Goal: Check status: Check status

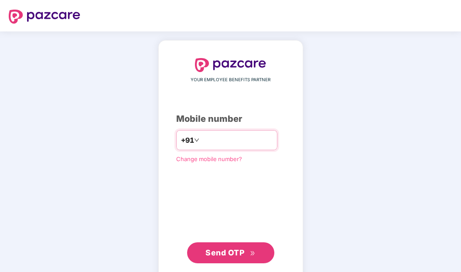
click at [217, 142] on input "number" at bounding box center [237, 140] width 72 height 14
click at [201, 139] on input "**********" at bounding box center [237, 140] width 72 height 14
type input "**********"
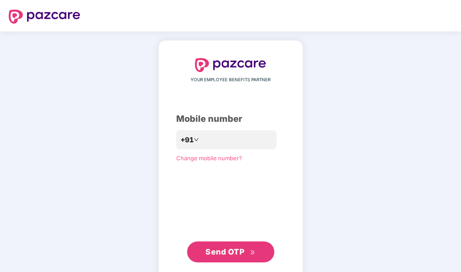
click at [227, 251] on span "Send OTP" at bounding box center [225, 251] width 39 height 9
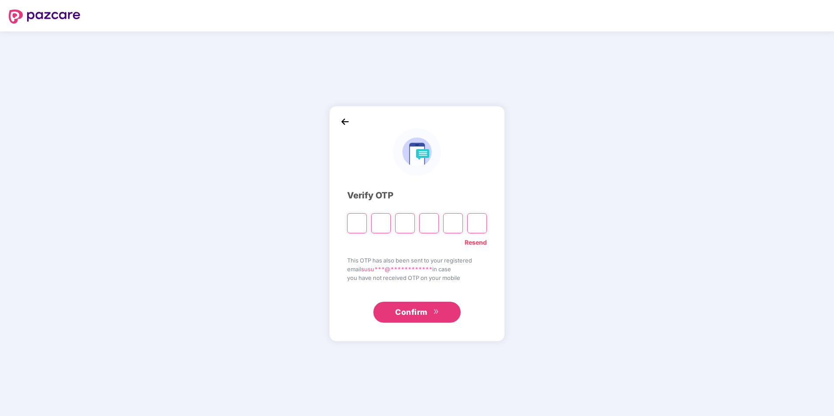
type input "*"
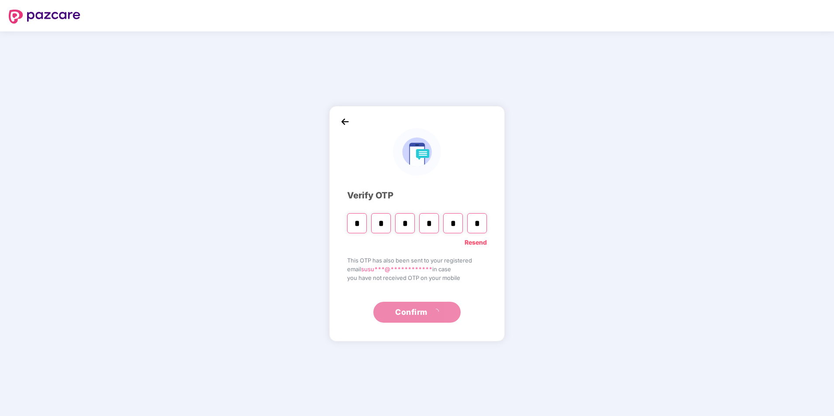
type input "*"
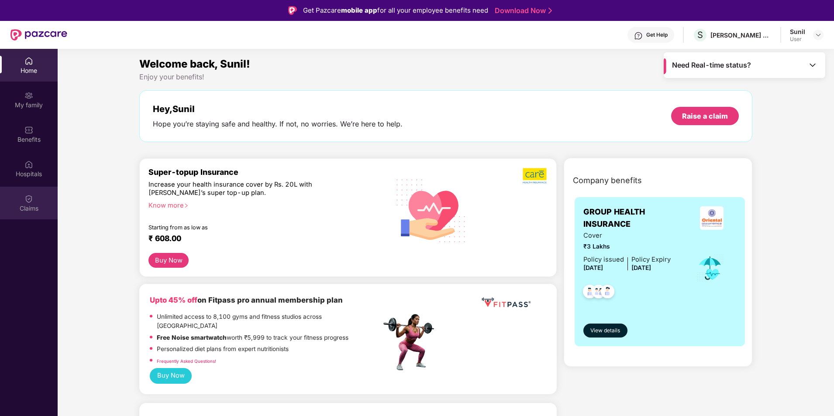
click at [26, 202] on img at bounding box center [28, 199] width 9 height 9
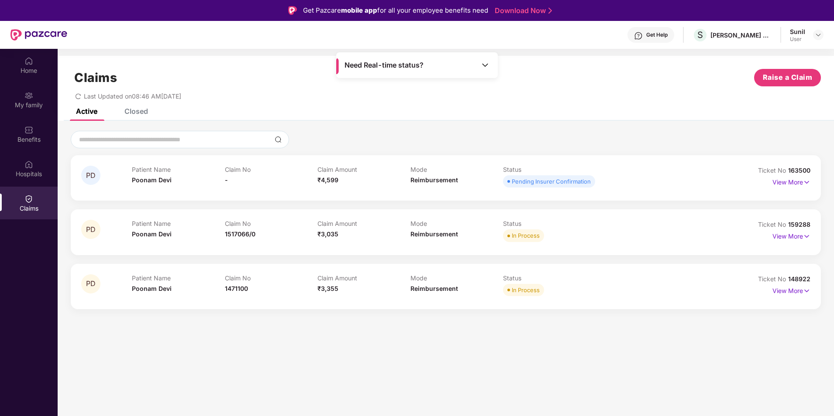
click at [144, 110] on div "Closed" at bounding box center [136, 111] width 24 height 9
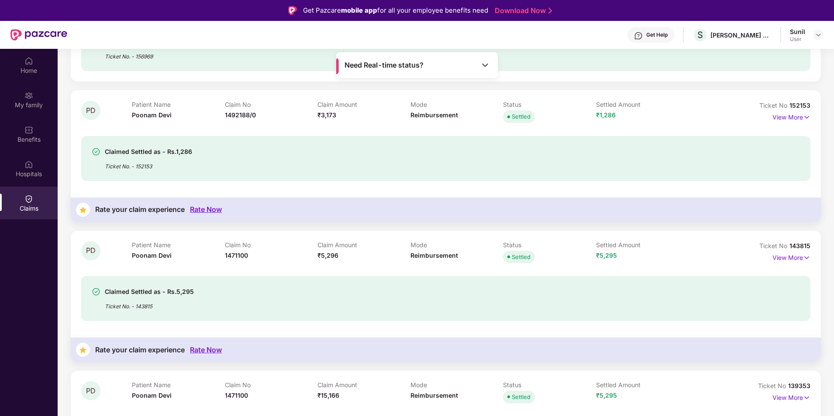
scroll to position [44, 0]
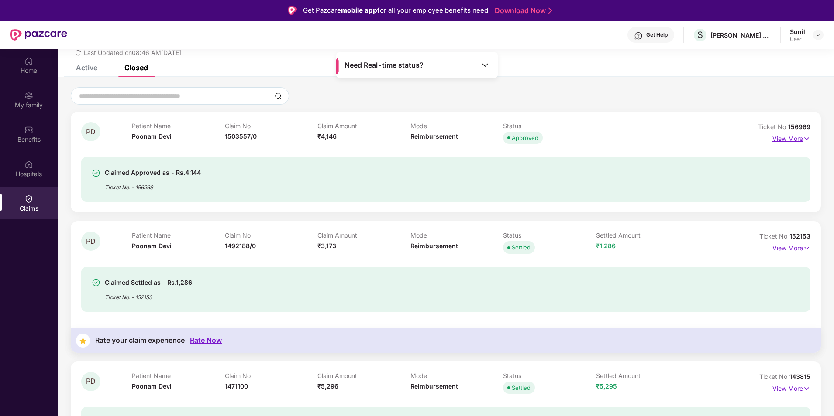
click at [461, 138] on p "View More" at bounding box center [791, 138] width 38 height 12
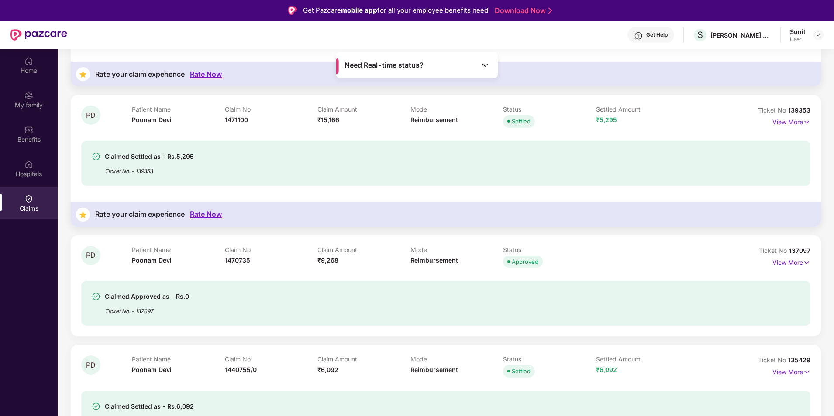
scroll to position [742, 0]
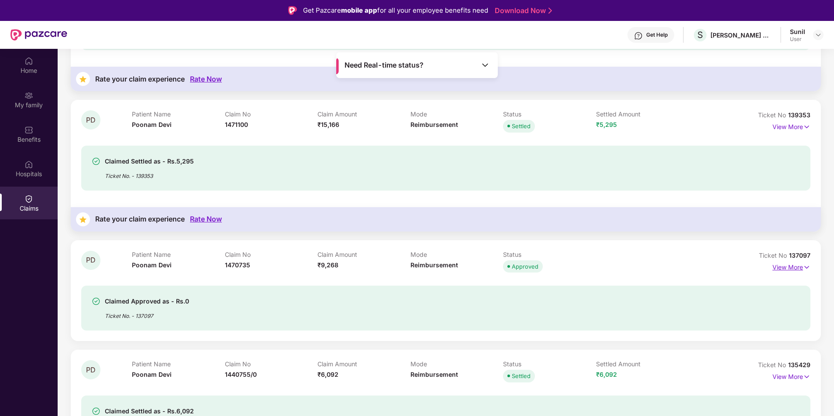
click at [461, 265] on p "View More" at bounding box center [791, 267] width 38 height 12
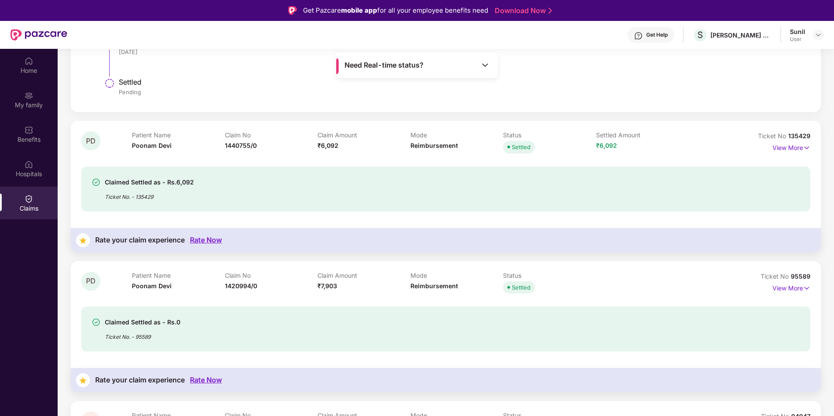
scroll to position [1309, 0]
click at [461, 271] on p "View More" at bounding box center [791, 286] width 38 height 12
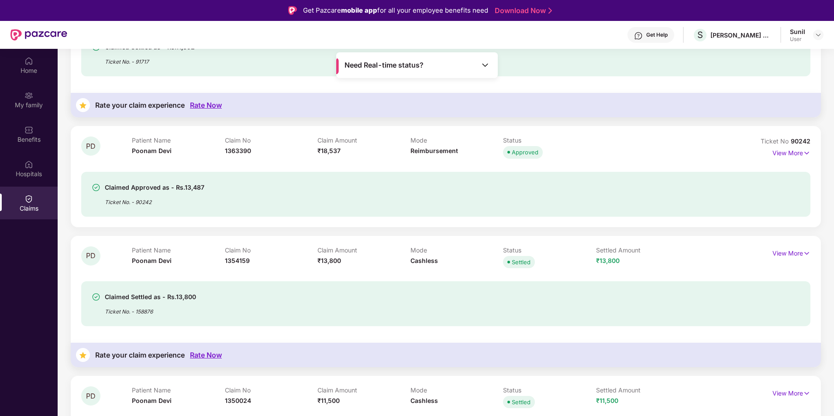
scroll to position [2277, 0]
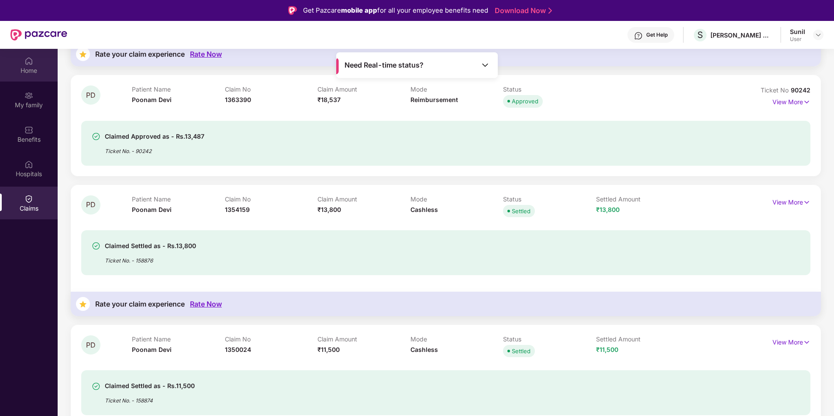
click at [30, 60] on img at bounding box center [28, 61] width 9 height 9
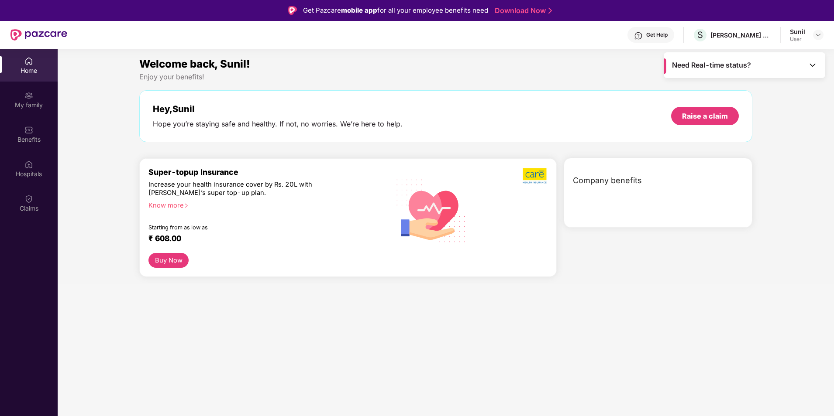
scroll to position [0, 0]
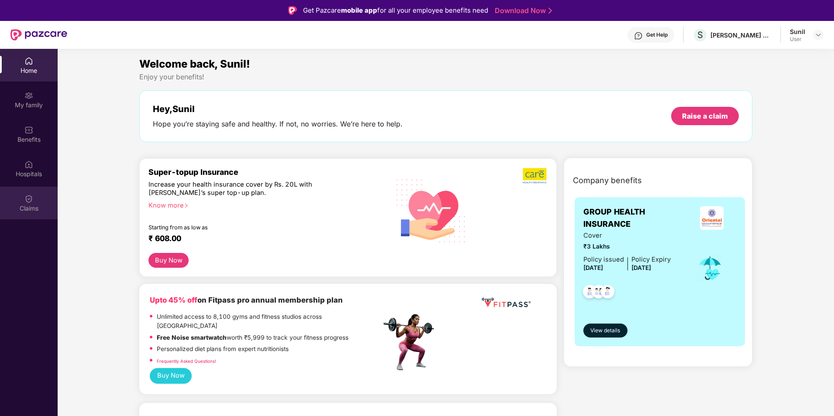
click at [31, 208] on div "Claims" at bounding box center [29, 208] width 58 height 9
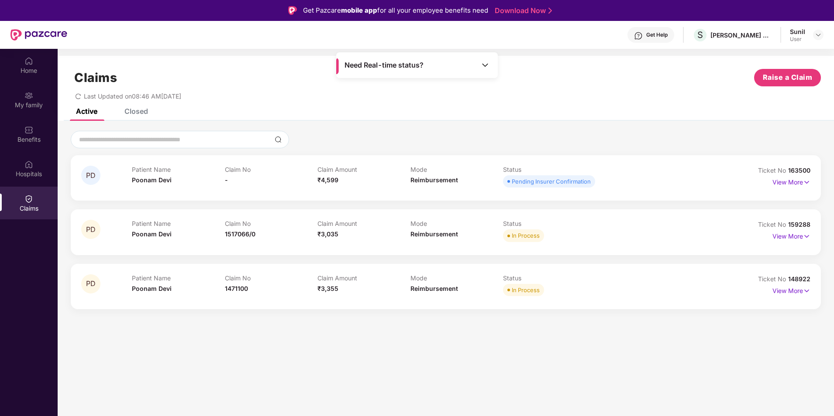
click at [139, 109] on div "Closed" at bounding box center [136, 111] width 24 height 9
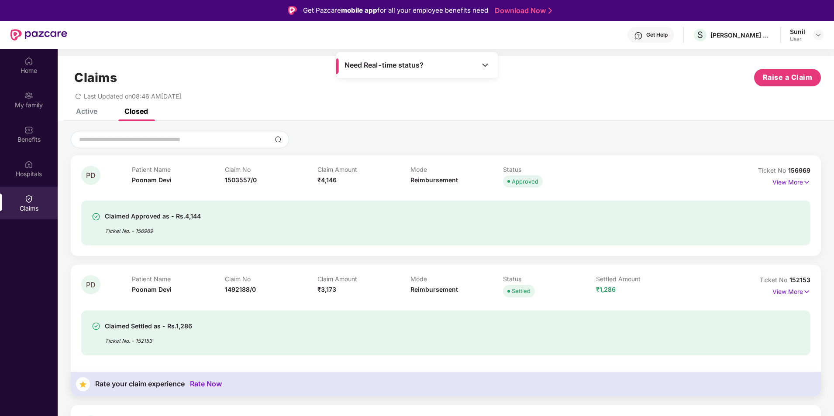
click at [87, 110] on div "Active" at bounding box center [86, 111] width 21 height 9
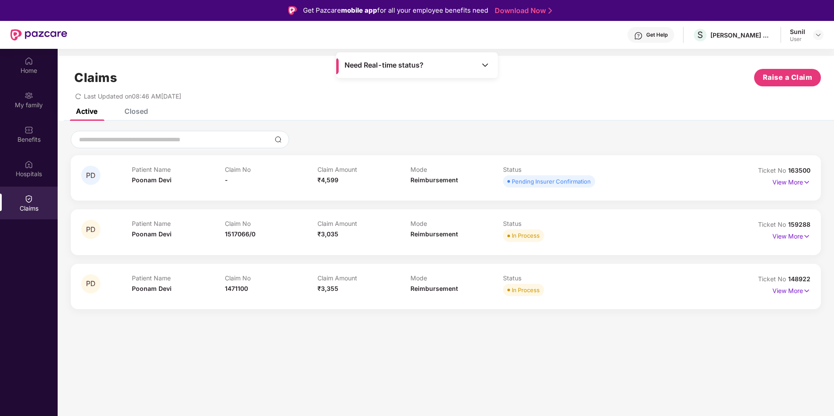
click at [141, 117] on div "Closed" at bounding box center [129, 111] width 37 height 19
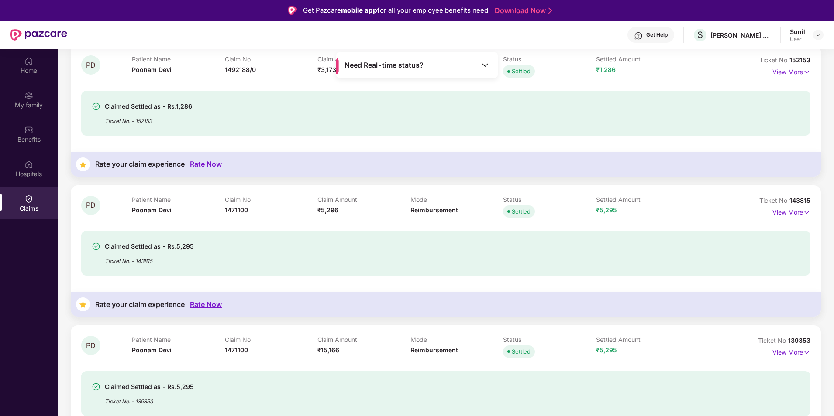
scroll to position [131, 0]
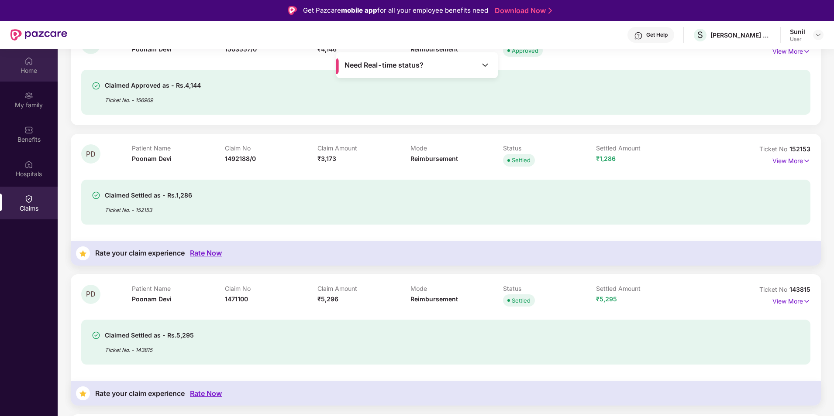
click at [31, 65] on div "Home" at bounding box center [29, 65] width 58 height 33
